Goal: Information Seeking & Learning: Find contact information

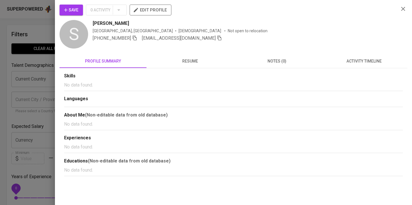
click at [10, 48] on div at bounding box center [206, 102] width 412 height 205
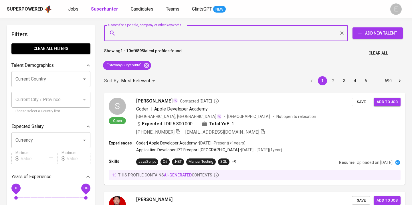
click at [165, 32] on input "Search for a job title, company or other keywords" at bounding box center [227, 33] width 219 height 11
paste input "[EMAIL_ADDRESS][DOMAIN_NAME]"
type input "[EMAIL_ADDRESS][DOMAIN_NAME]"
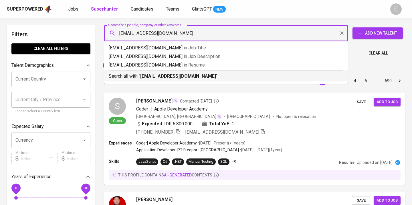
click at [156, 78] on b "[EMAIL_ADDRESS][DOMAIN_NAME]" at bounding box center [178, 76] width 76 height 5
click at [120, 75] on div "Sort By Most Relevant MOST_RELEVANT 1 2 3 4 5 … 690" at bounding box center [255, 80] width 308 height 17
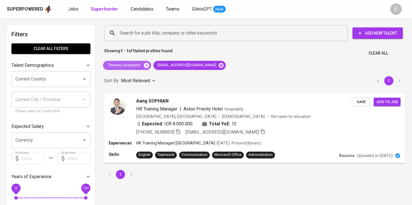
click at [146, 66] on icon at bounding box center [146, 65] width 5 height 5
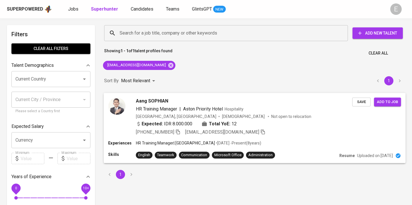
click at [183, 131] on div "[PHONE_NUMBER] [EMAIL_ADDRESS][DOMAIN_NAME]" at bounding box center [201, 132] width 130 height 7
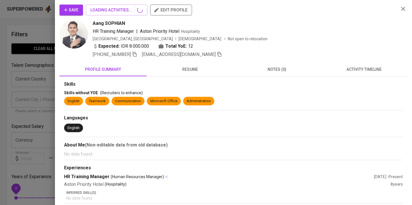
click at [179, 131] on div at bounding box center [206, 102] width 412 height 205
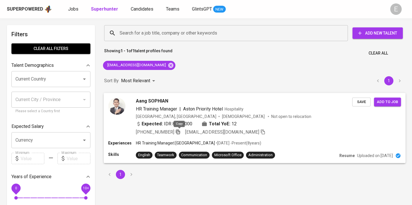
click at [179, 130] on icon "button" at bounding box center [178, 132] width 4 height 5
